Goal: Information Seeking & Learning: Learn about a topic

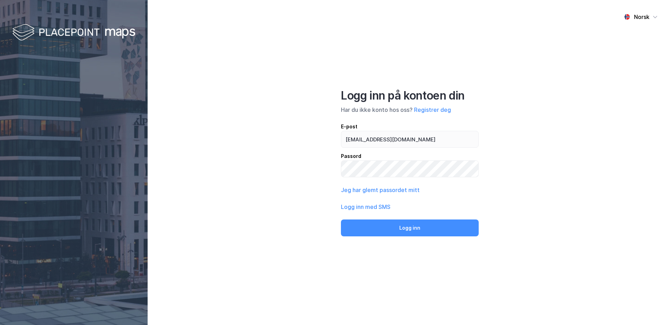
click at [341, 219] on button "Logg inn" at bounding box center [410, 227] width 138 height 17
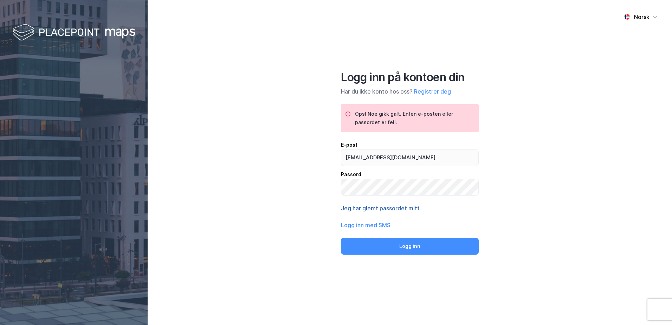
click at [379, 210] on button "Jeg har glemt passordet mitt" at bounding box center [380, 208] width 79 height 8
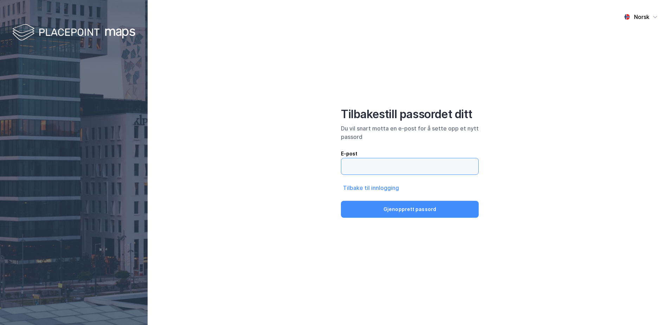
click at [384, 165] on input "email" at bounding box center [409, 166] width 137 height 16
type input "[EMAIL_ADDRESS][DOMAIN_NAME]"
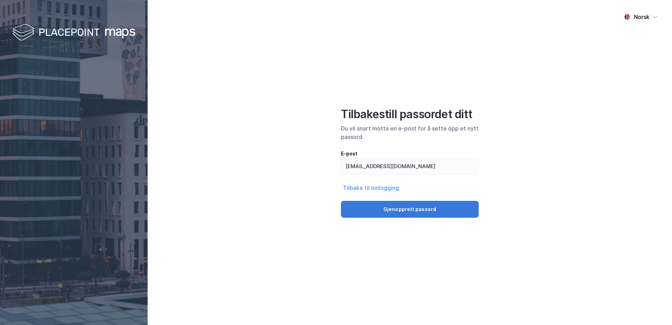
click at [431, 211] on button "Gjenopprett passord" at bounding box center [410, 209] width 138 height 17
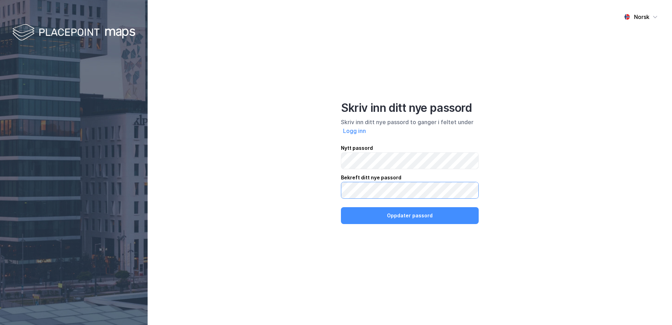
click button "Oppdater passord" at bounding box center [410, 215] width 138 height 17
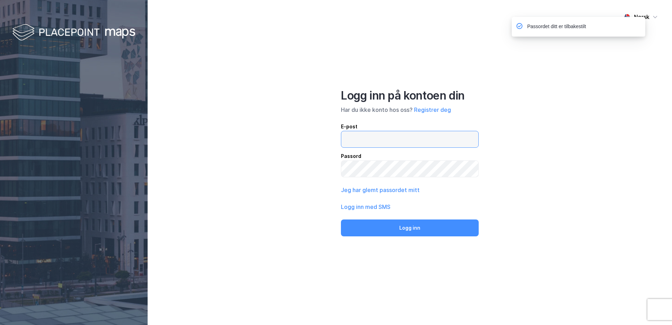
click at [375, 132] on input "email" at bounding box center [409, 139] width 137 height 16
type input "[EMAIL_ADDRESS][DOMAIN_NAME]"
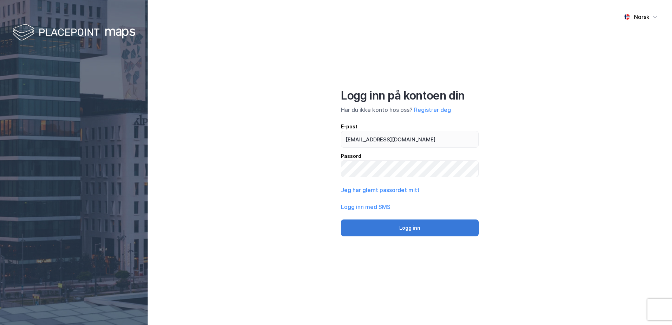
click at [399, 222] on button "Logg inn" at bounding box center [410, 227] width 138 height 17
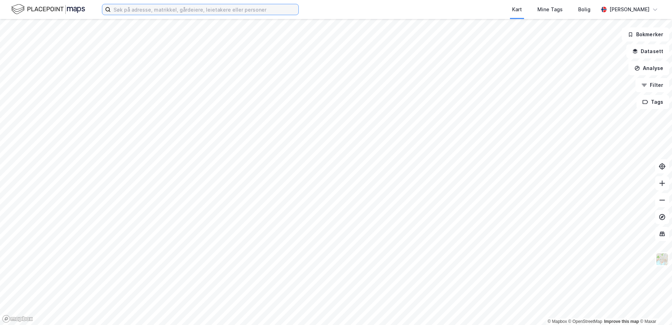
click at [199, 9] on input at bounding box center [205, 9] width 188 height 11
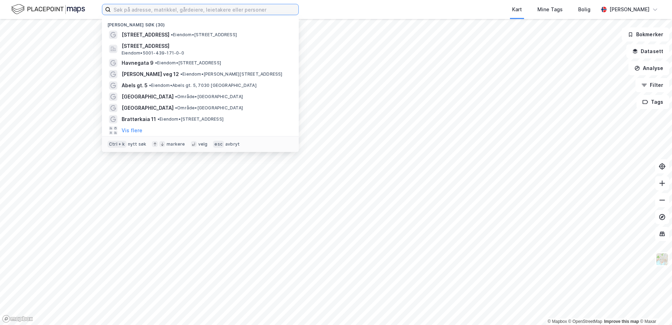
click at [143, 11] on input at bounding box center [205, 9] width 188 height 11
paste input "Markaplassen 211a. 7054 [GEOGRAPHIC_DATA]"
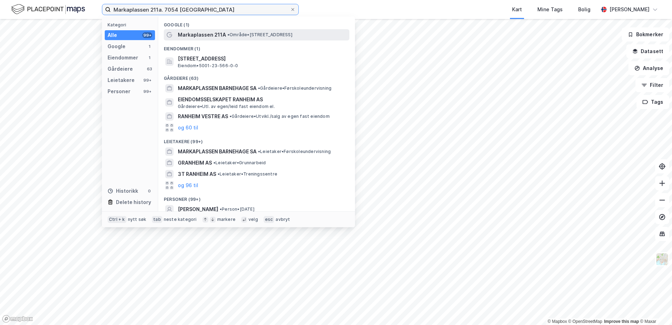
type input "Markaplassen 211a. 7054 [GEOGRAPHIC_DATA]"
click at [254, 36] on span "• Område • [STREET_ADDRESS]" at bounding box center [259, 35] width 65 height 6
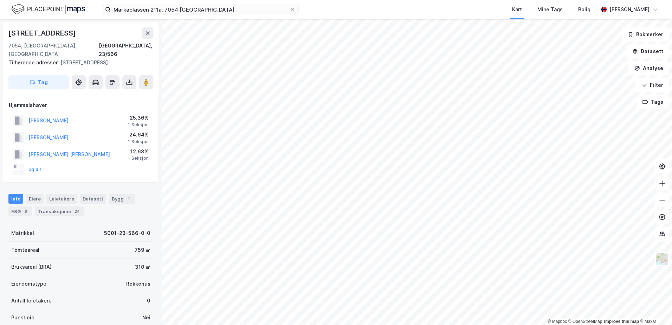
click at [52, 123] on div "[PERSON_NAME]" at bounding box center [48, 120] width 40 height 8
click at [0, 0] on button "[PERSON_NAME]" at bounding box center [0, 0] width 0 height 0
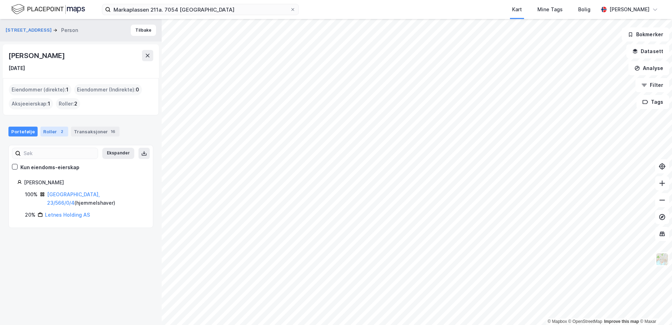
click at [51, 132] on div "Roller 2" at bounding box center [54, 131] width 28 height 10
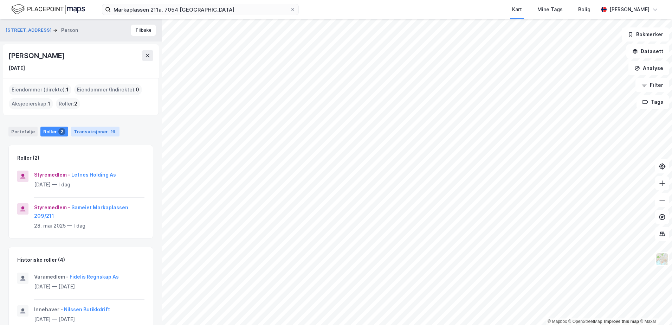
click at [97, 133] on div "Transaksjoner 16" at bounding box center [95, 131] width 48 height 10
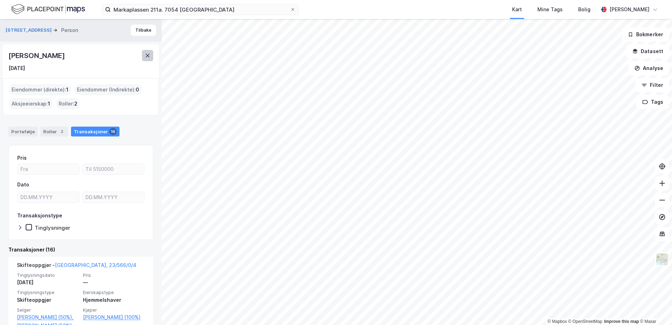
click at [147, 57] on icon at bounding box center [148, 56] width 6 height 6
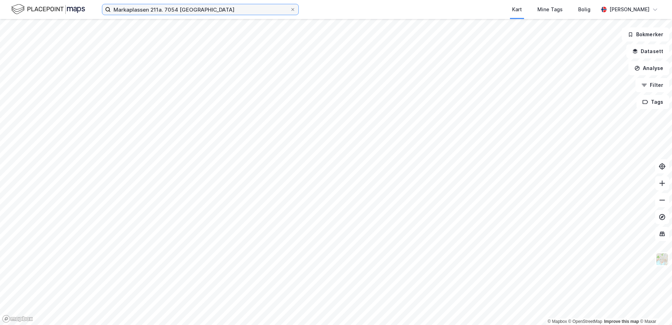
click at [162, 11] on input "Markaplassen 211a. 7054 [GEOGRAPHIC_DATA]" at bounding box center [200, 9] width 179 height 11
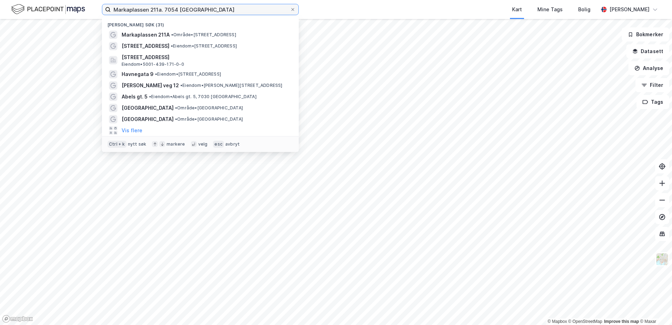
click at [162, 11] on input "Markaplassen 211a. 7054 [GEOGRAPHIC_DATA]" at bounding box center [200, 9] width 179 height 11
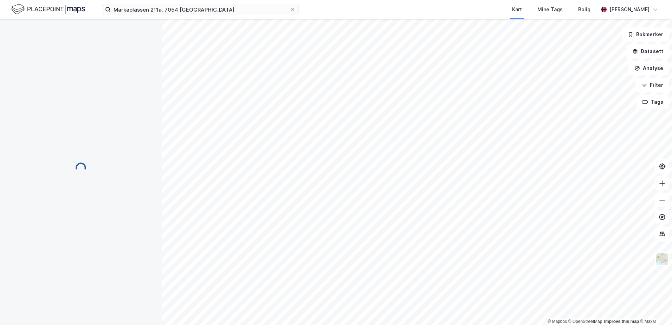
scroll to position [1, 0]
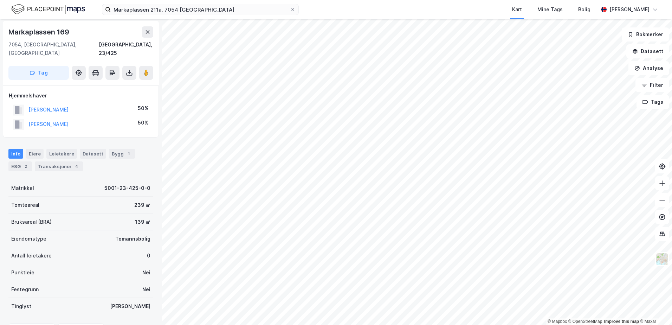
scroll to position [1, 0]
click at [93, 150] on div "Datasett" at bounding box center [93, 155] width 26 height 10
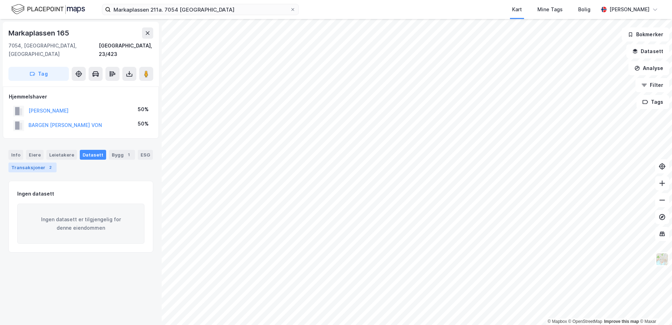
click at [33, 162] on div "Transaksjoner 2" at bounding box center [32, 167] width 48 height 10
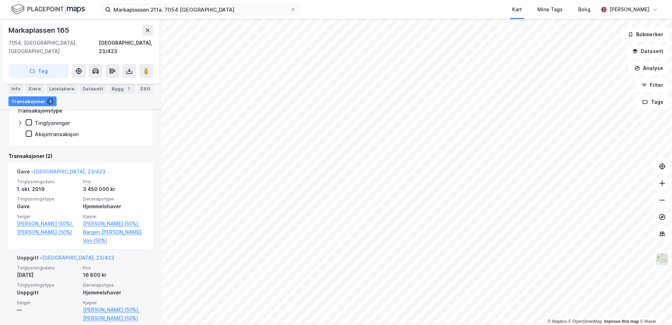
scroll to position [159, 0]
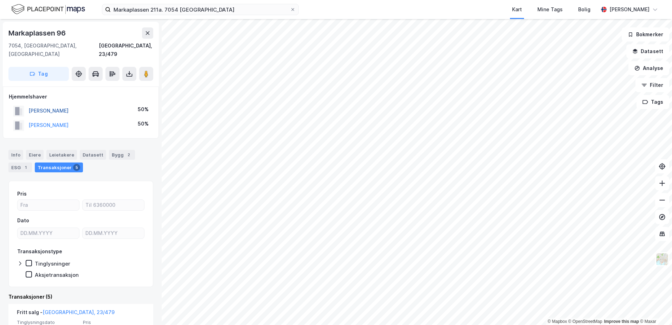
click at [0, 0] on button "[PERSON_NAME]" at bounding box center [0, 0] width 0 height 0
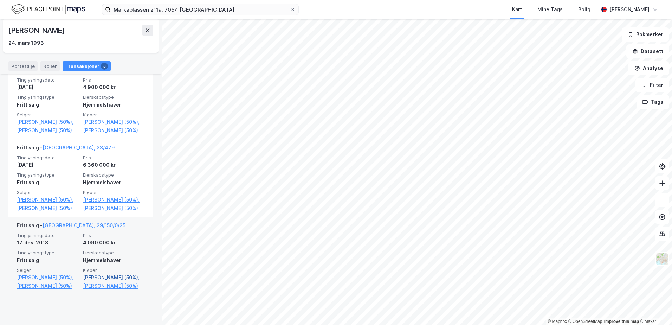
scroll to position [207, 0]
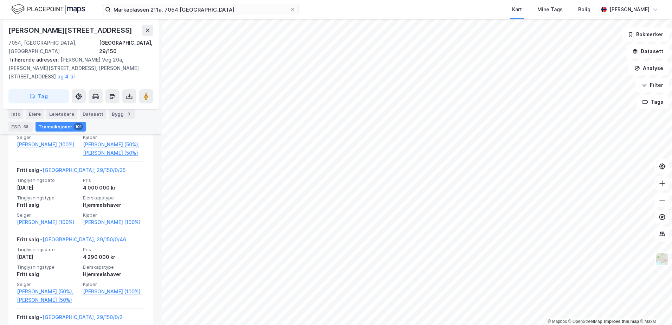
scroll to position [2324, 0]
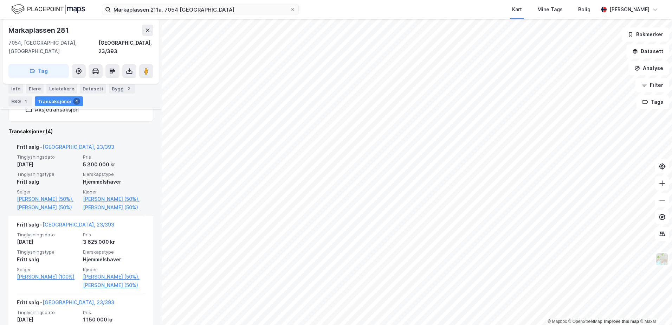
scroll to position [176, 0]
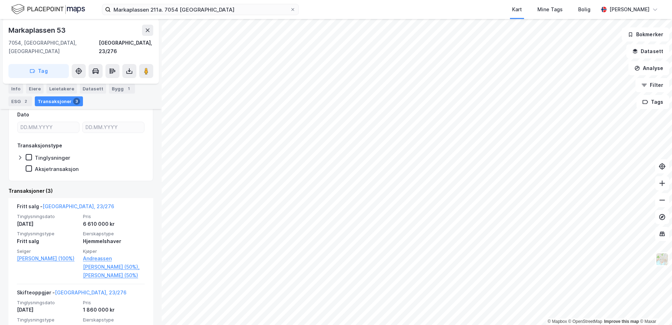
scroll to position [141, 0]
